Goal: Find contact information: Find contact information

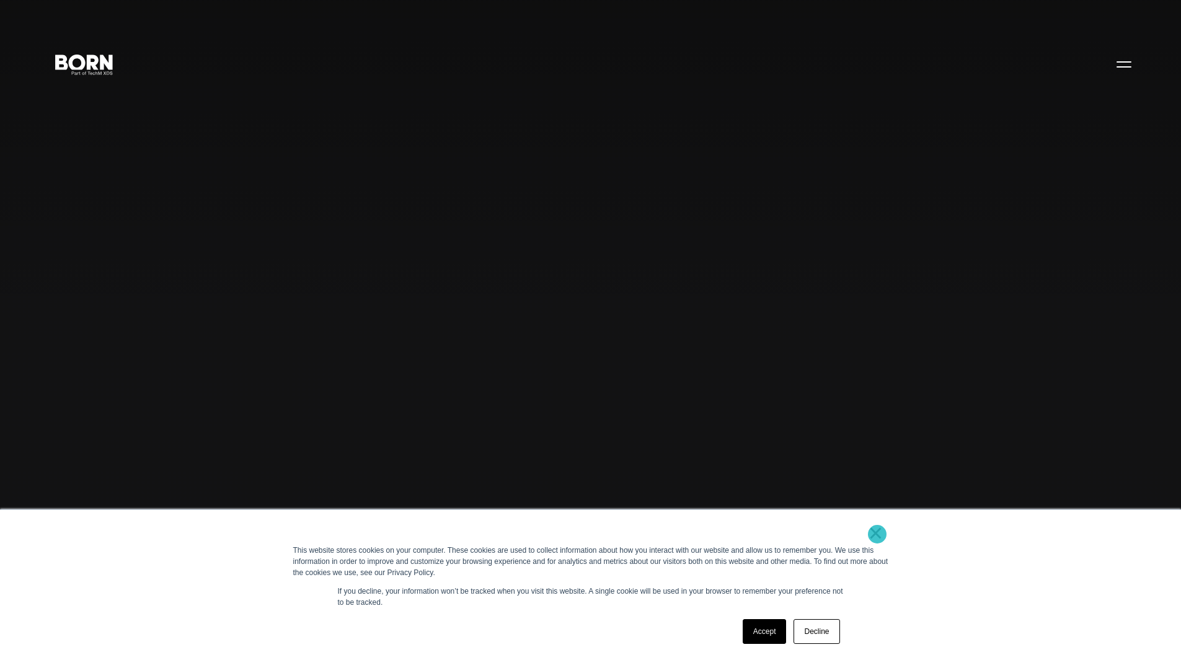
click at [877, 534] on link "×" at bounding box center [875, 532] width 15 height 11
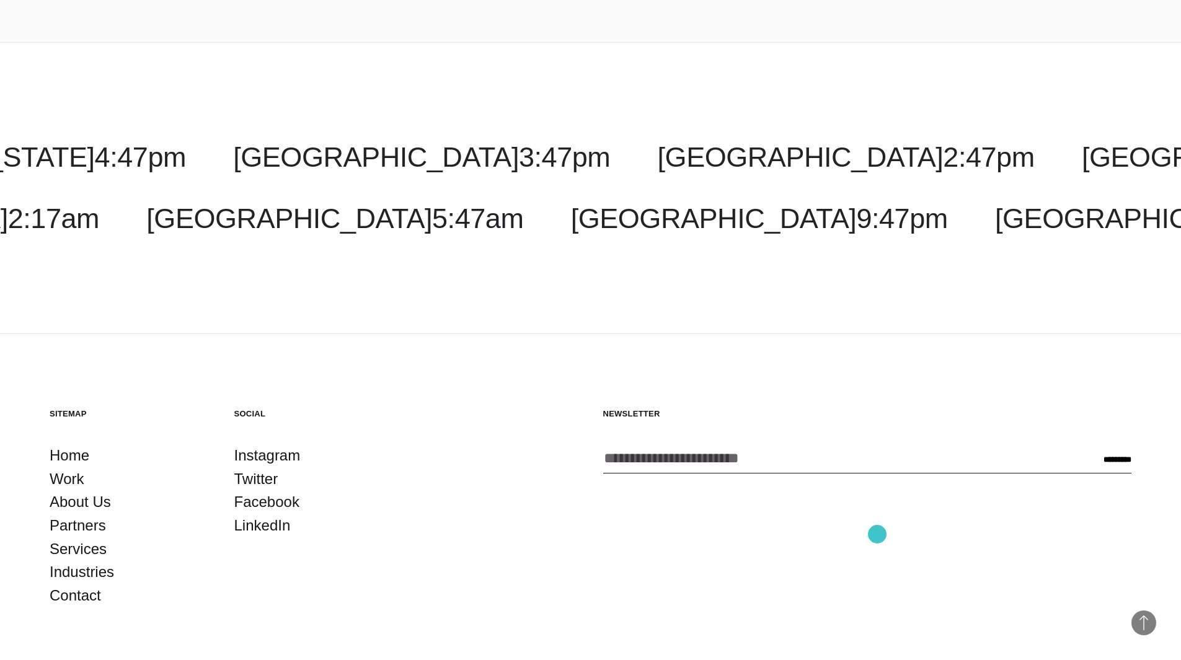
scroll to position [4386, 0]
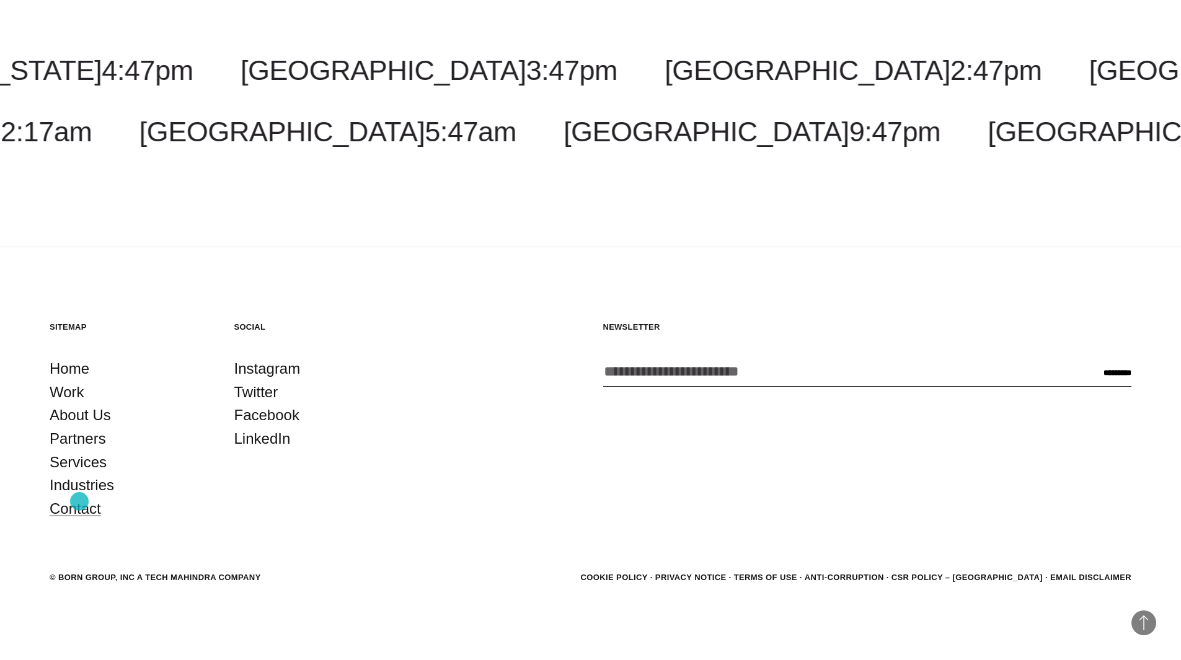
click at [79, 501] on link "Contact" at bounding box center [75, 509] width 51 height 24
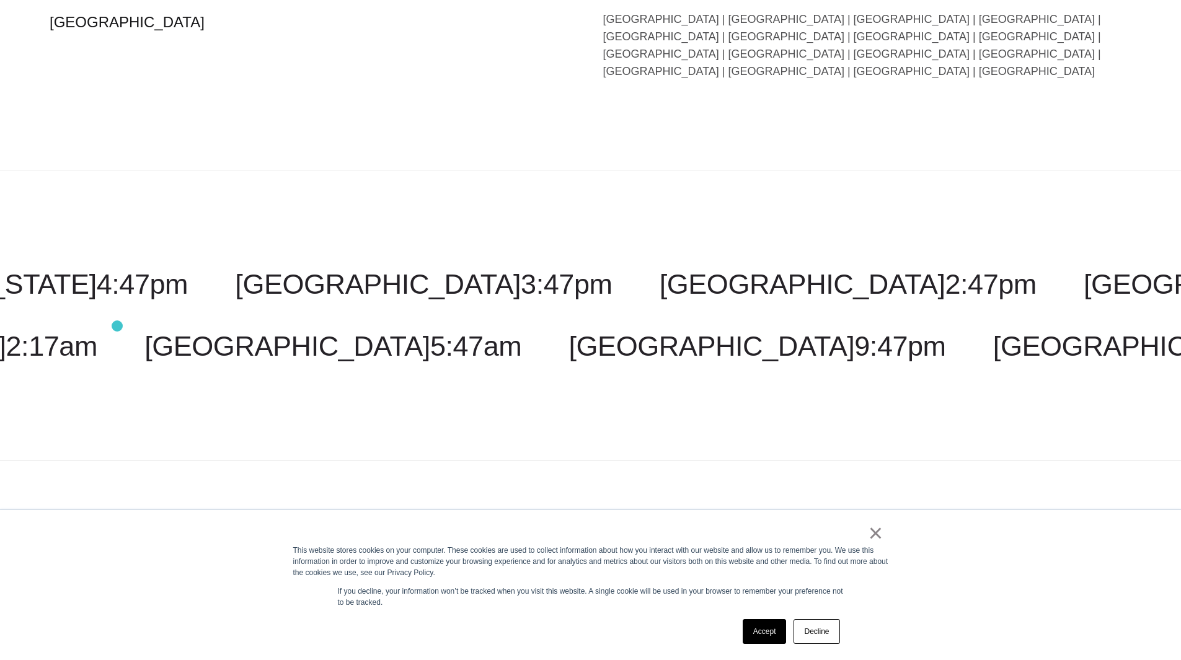
scroll to position [3038, 0]
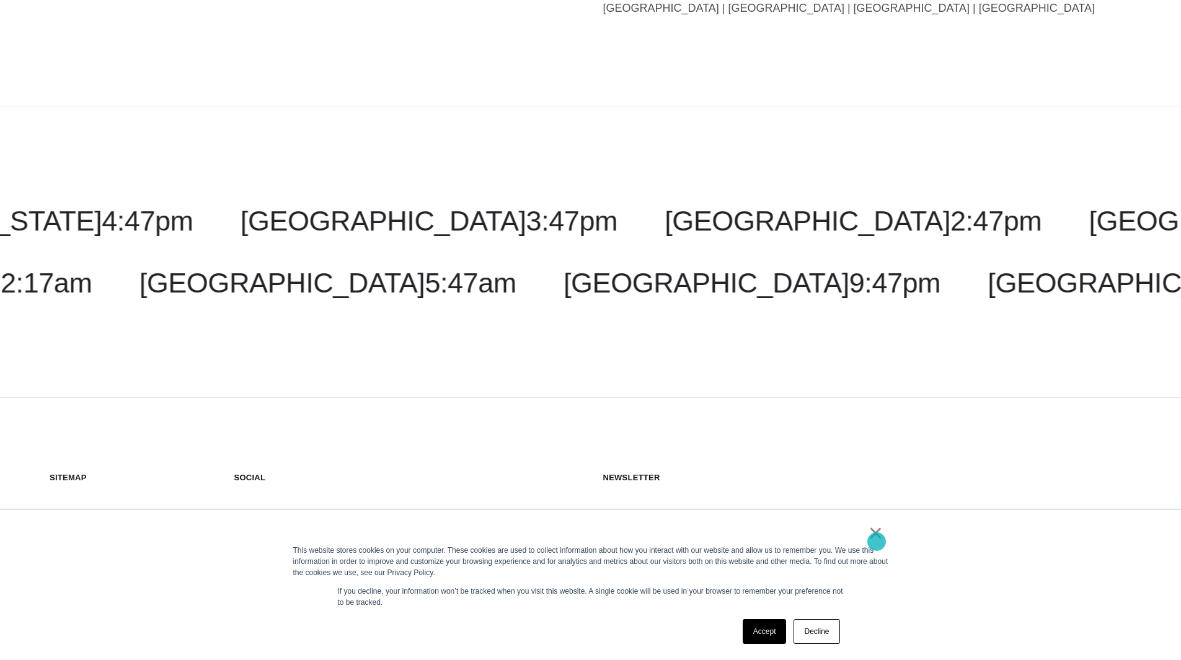
click at [876, 539] on link "×" at bounding box center [875, 532] width 15 height 11
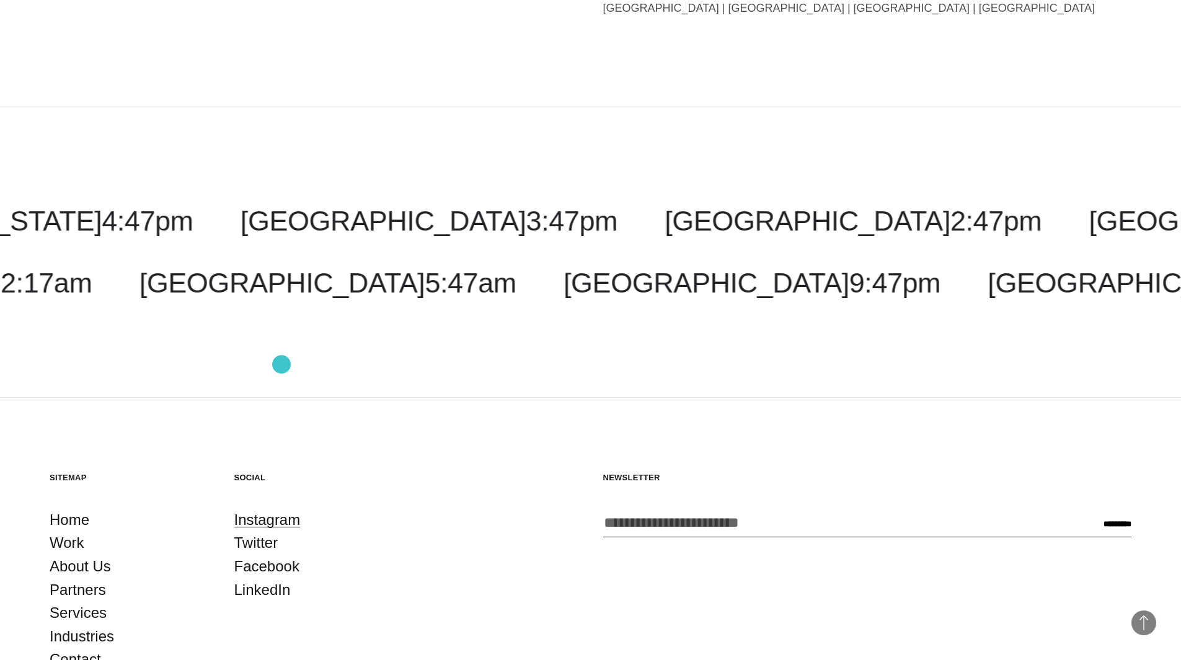
click at [281, 508] on link "Instagram" at bounding box center [267, 520] width 66 height 24
click at [263, 578] on link "LinkedIn" at bounding box center [262, 590] width 56 height 24
